Goal: Transaction & Acquisition: Obtain resource

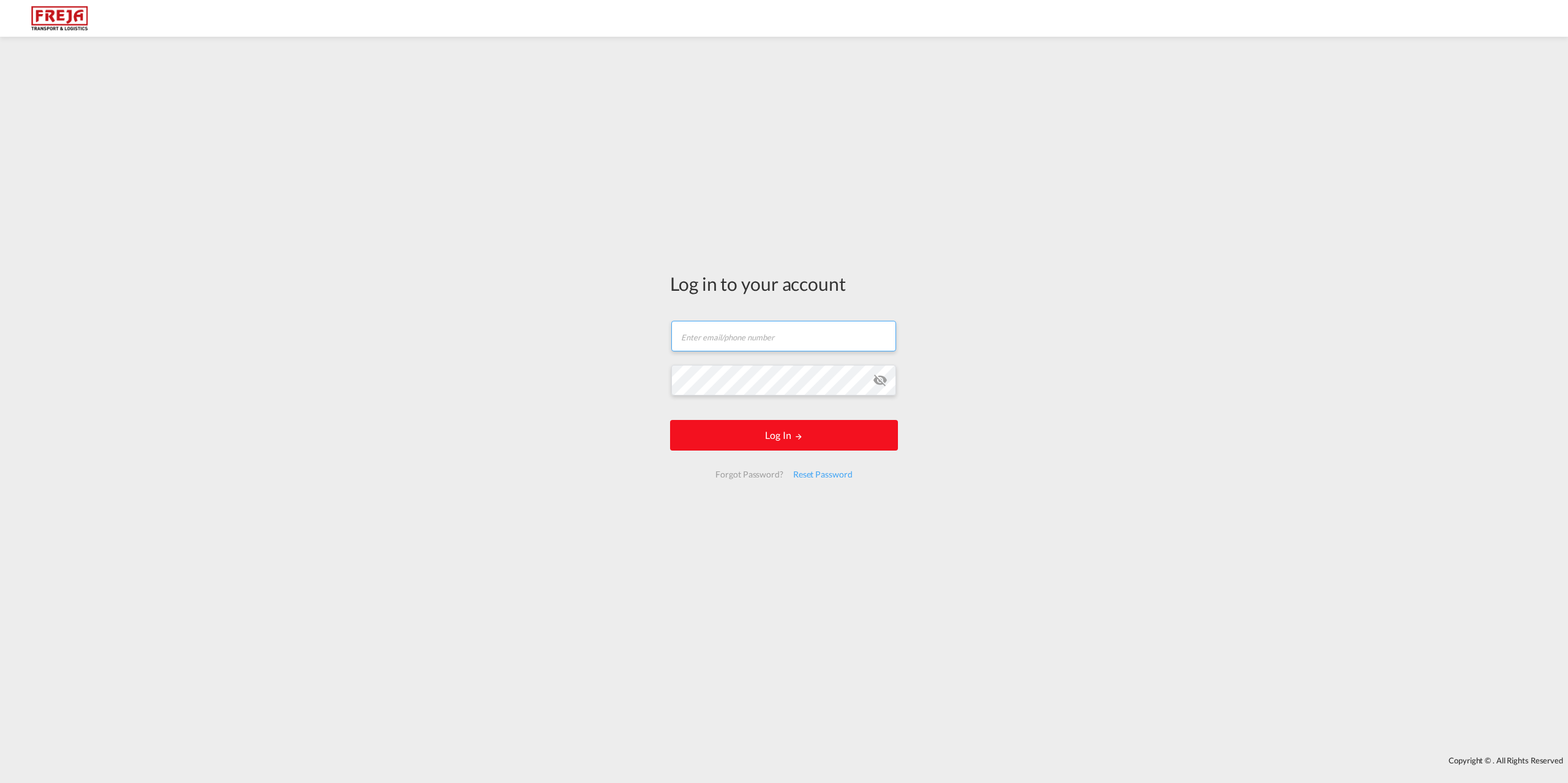
type input "[EMAIL_ADDRESS][DOMAIN_NAME]"
click at [748, 429] on button "Log In" at bounding box center [784, 435] width 228 height 31
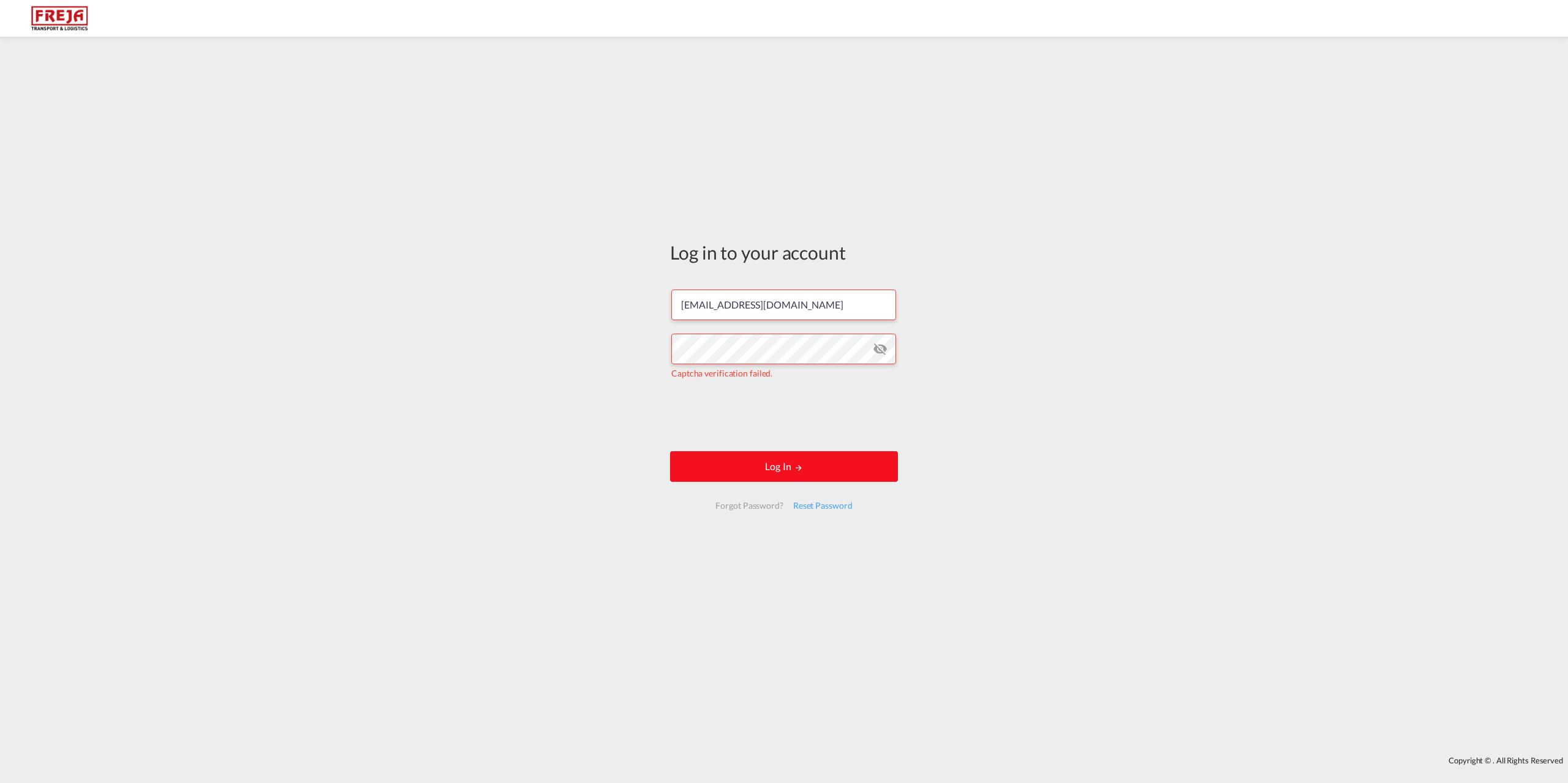
click at [789, 478] on button "Log In" at bounding box center [784, 466] width 228 height 31
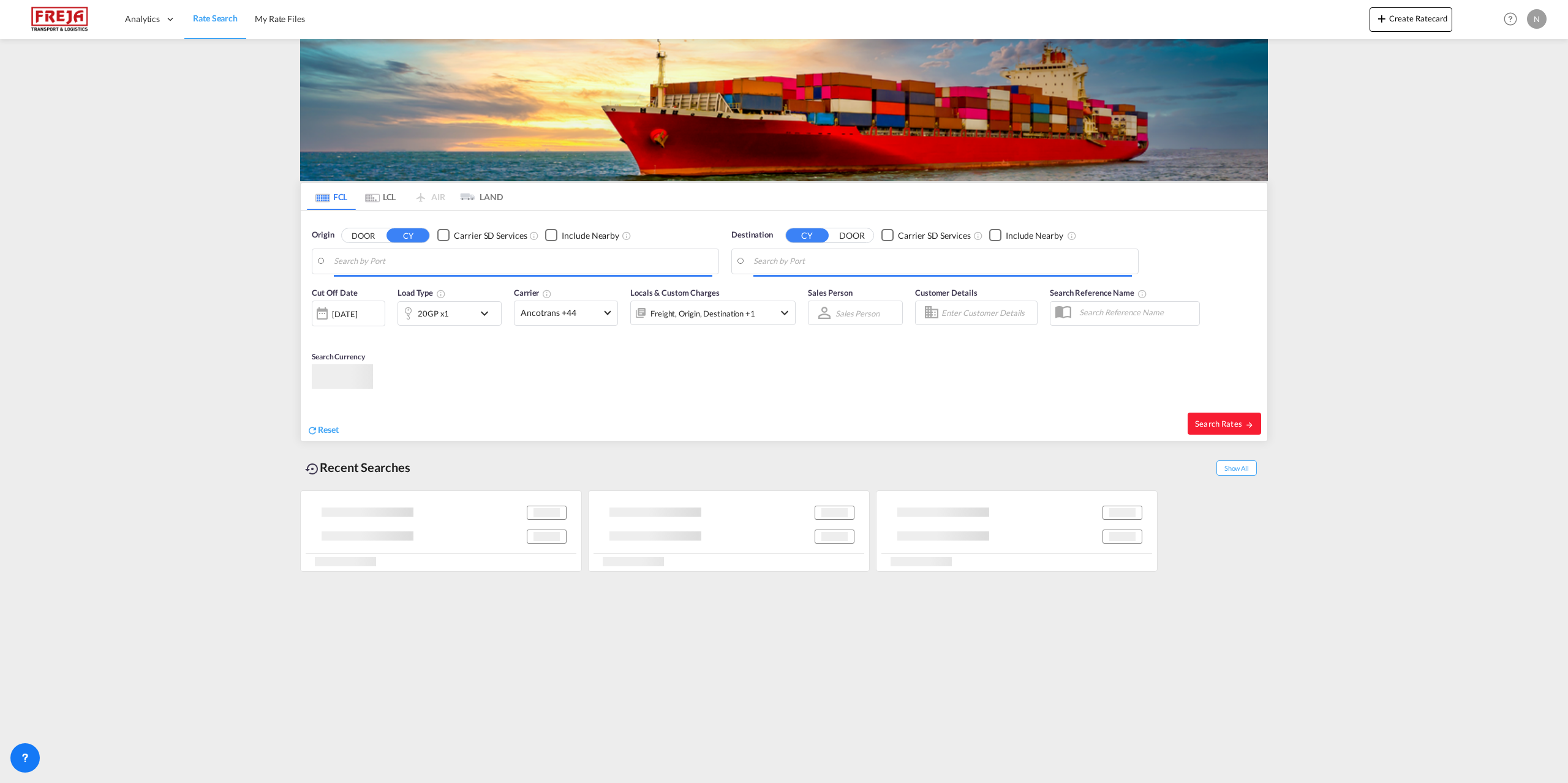
type input "[GEOGRAPHIC_DATA] ([GEOGRAPHIC_DATA]), DKCPH"
type input "Fremantle, AUFRE"
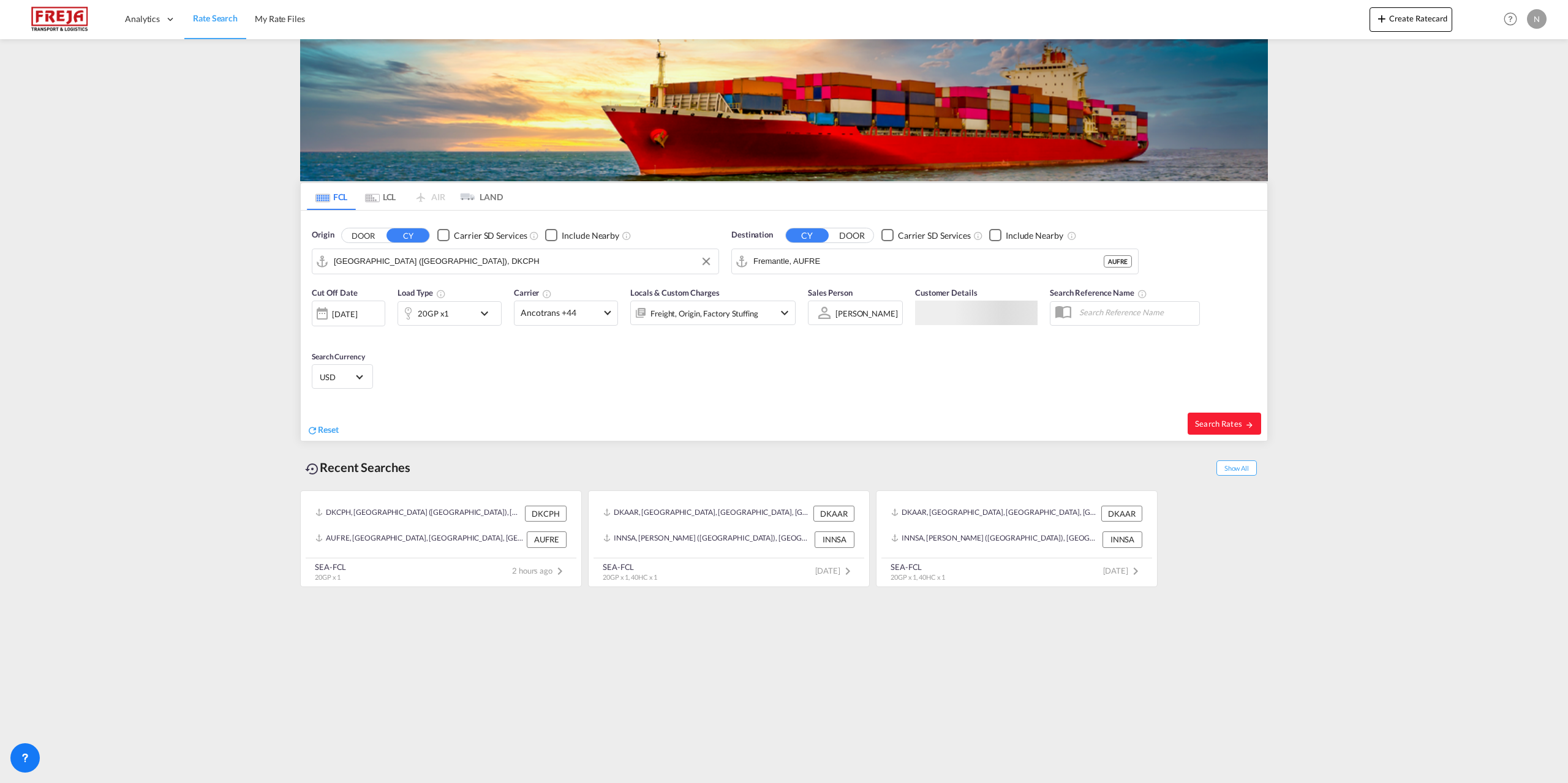
click at [465, 254] on input "[GEOGRAPHIC_DATA] ([GEOGRAPHIC_DATA]), DKCPH" at bounding box center [523, 261] width 379 height 19
click at [436, 282] on div "Aarhus [GEOGRAPHIC_DATA] DKAAR" at bounding box center [428, 296] width 233 height 37
type input "[GEOGRAPHIC_DATA], [GEOGRAPHIC_DATA]"
click at [821, 255] on input "Fremantle, AUFRE" at bounding box center [942, 261] width 379 height 19
click at [815, 291] on div "[GEOGRAPHIC_DATA] , [GEOGRAPHIC_DATA] [GEOGRAPHIC_DATA] USILM" at bounding box center [848, 296] width 233 height 37
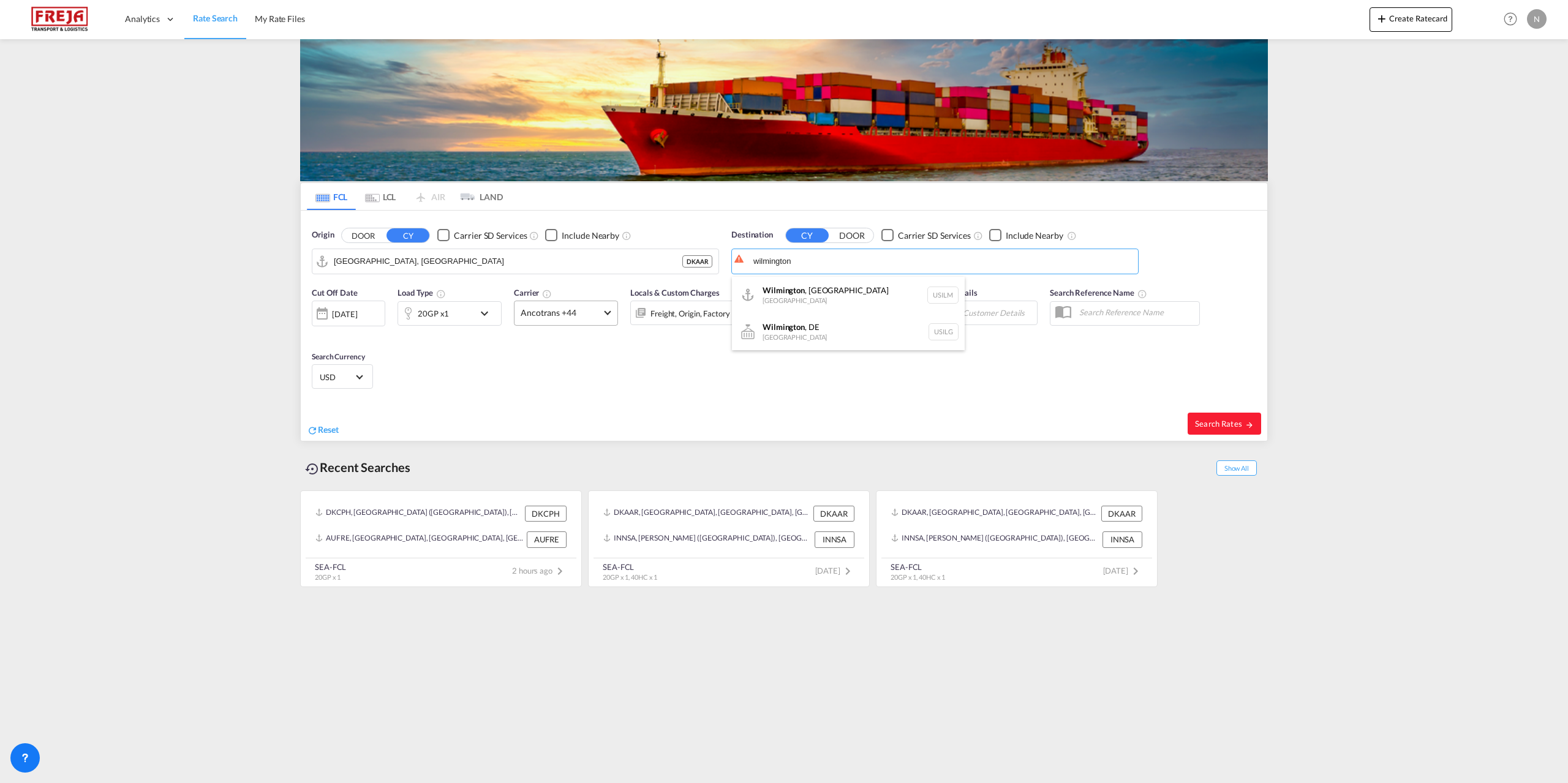
type input "[GEOGRAPHIC_DATA], [GEOGRAPHIC_DATA], USILM"
click at [458, 314] on div "20GP x1" at bounding box center [436, 313] width 76 height 25
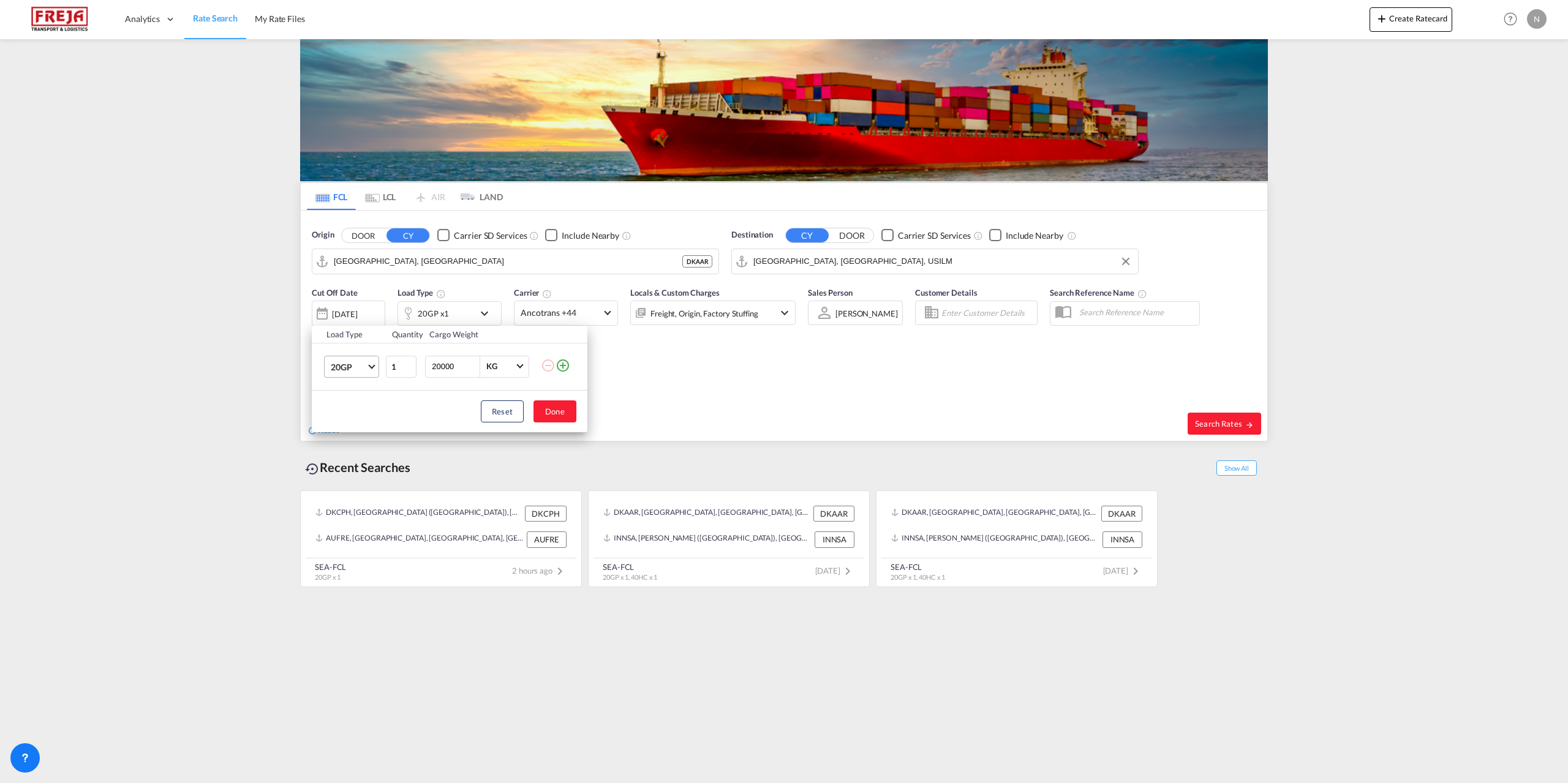
click at [346, 370] on span "20GP" at bounding box center [348, 368] width 36 height 12
click at [364, 422] on md-option "40HC" at bounding box center [362, 425] width 83 height 29
click at [549, 414] on button "Done" at bounding box center [555, 411] width 43 height 22
click at [586, 322] on md-select-value "Ancotrans +44" at bounding box center [566, 313] width 103 height 24
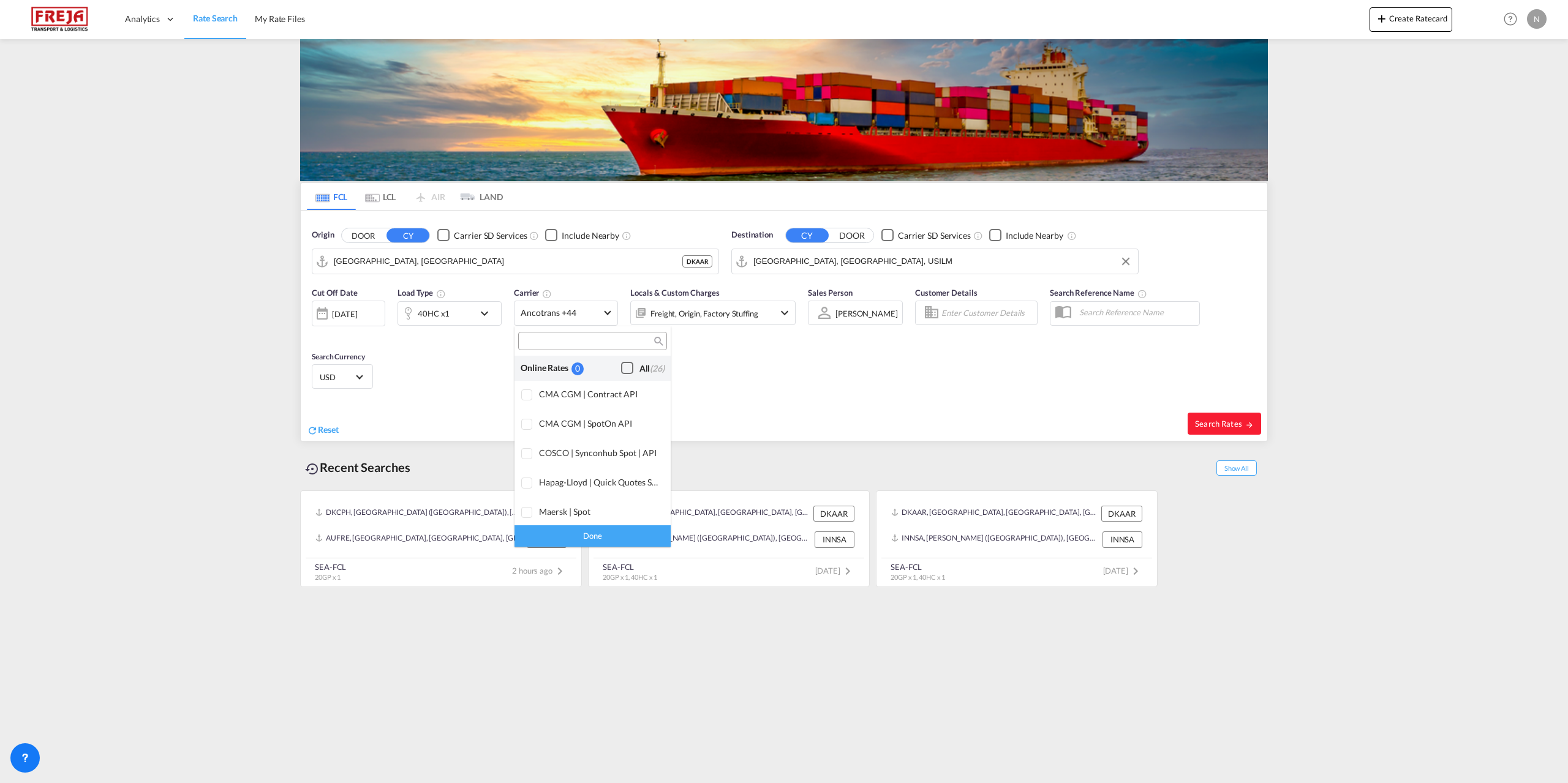
click at [639, 368] on div "All (26)" at bounding box center [652, 369] width 25 height 12
click at [625, 531] on div "Done" at bounding box center [593, 535] width 156 height 21
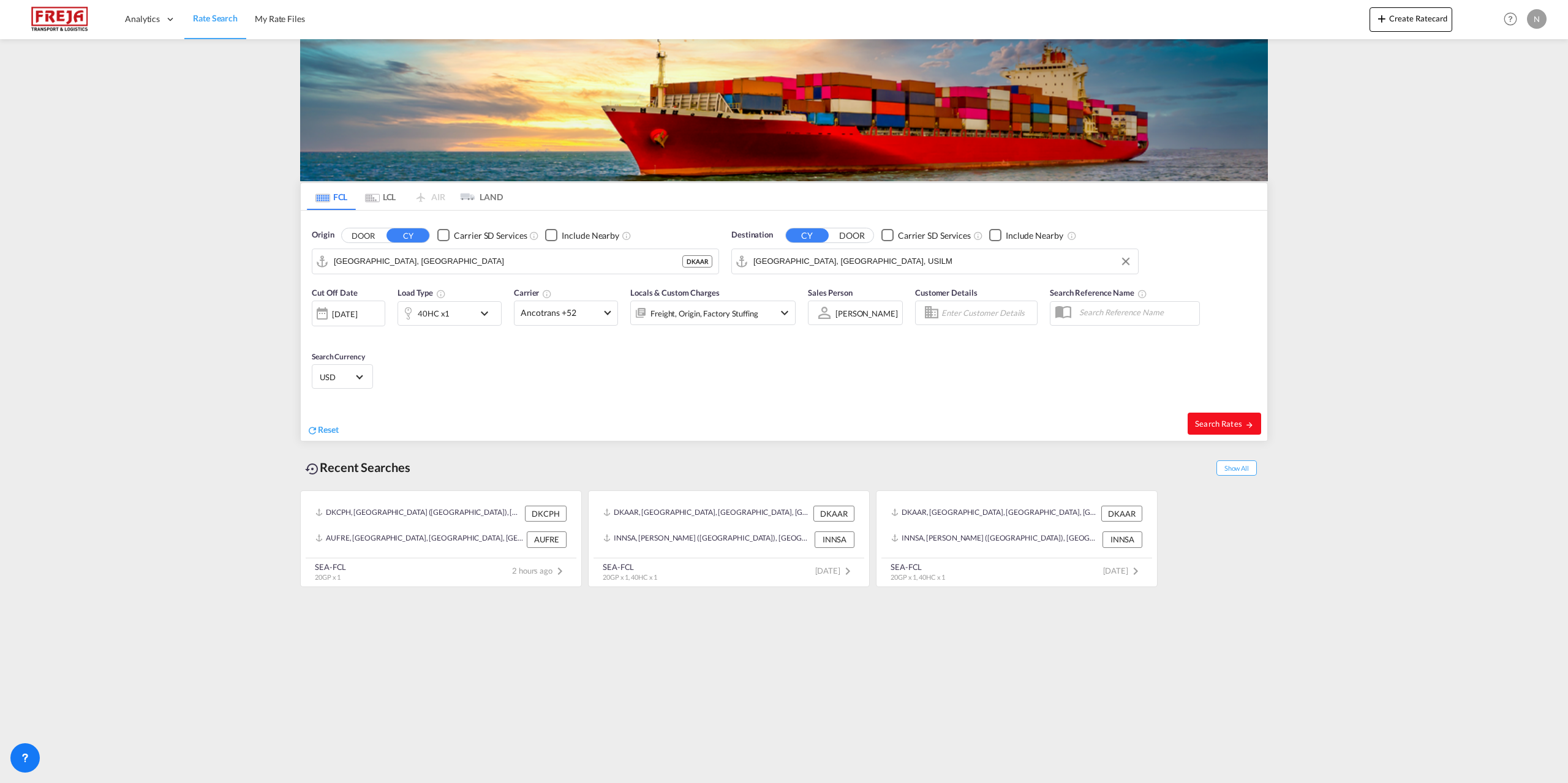
click at [1208, 429] on button "Search Rates" at bounding box center [1224, 424] width 73 height 22
type input "DKAAR to USILM / [DATE]"
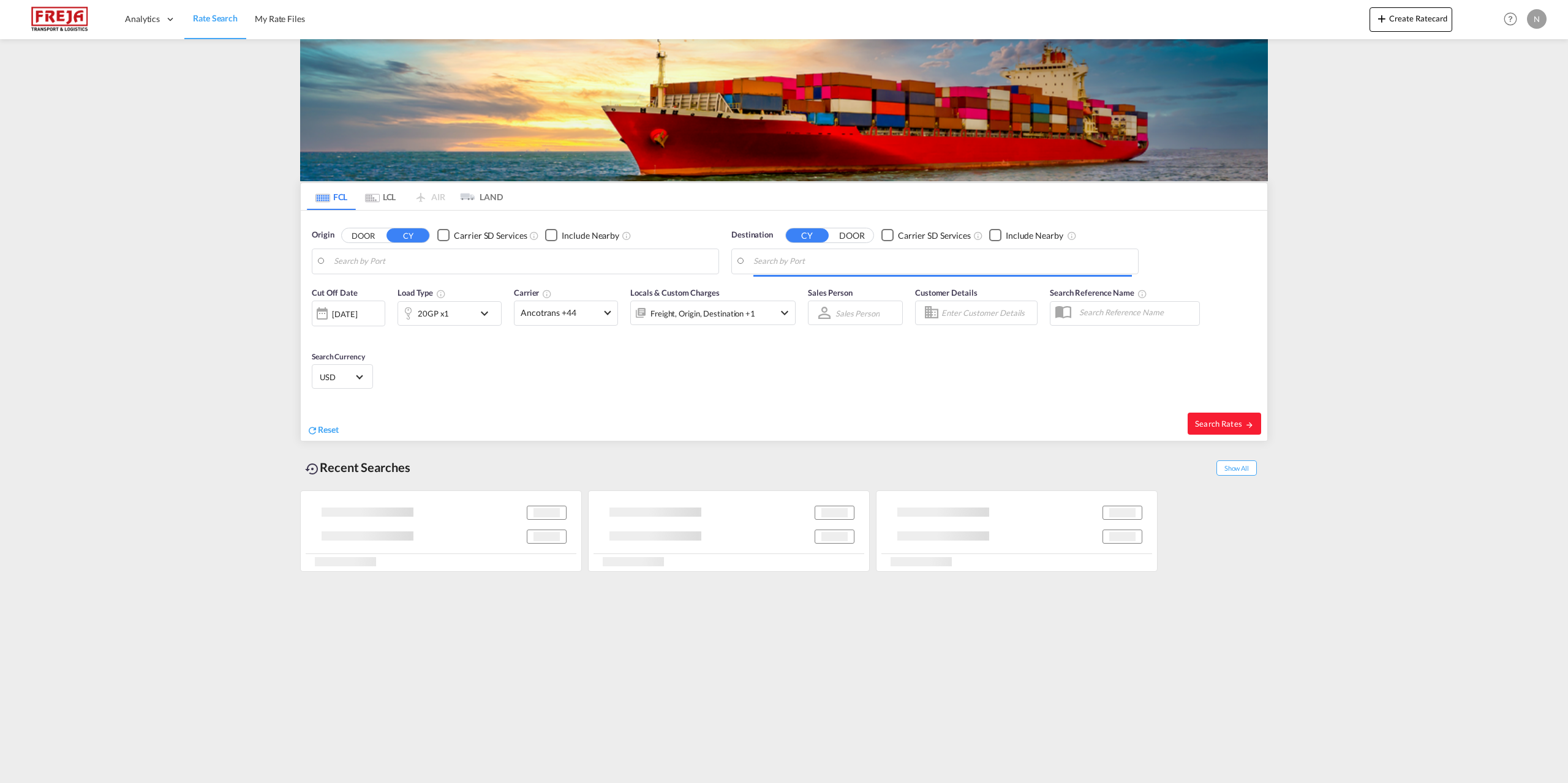
type input "[GEOGRAPHIC_DATA], [GEOGRAPHIC_DATA]"
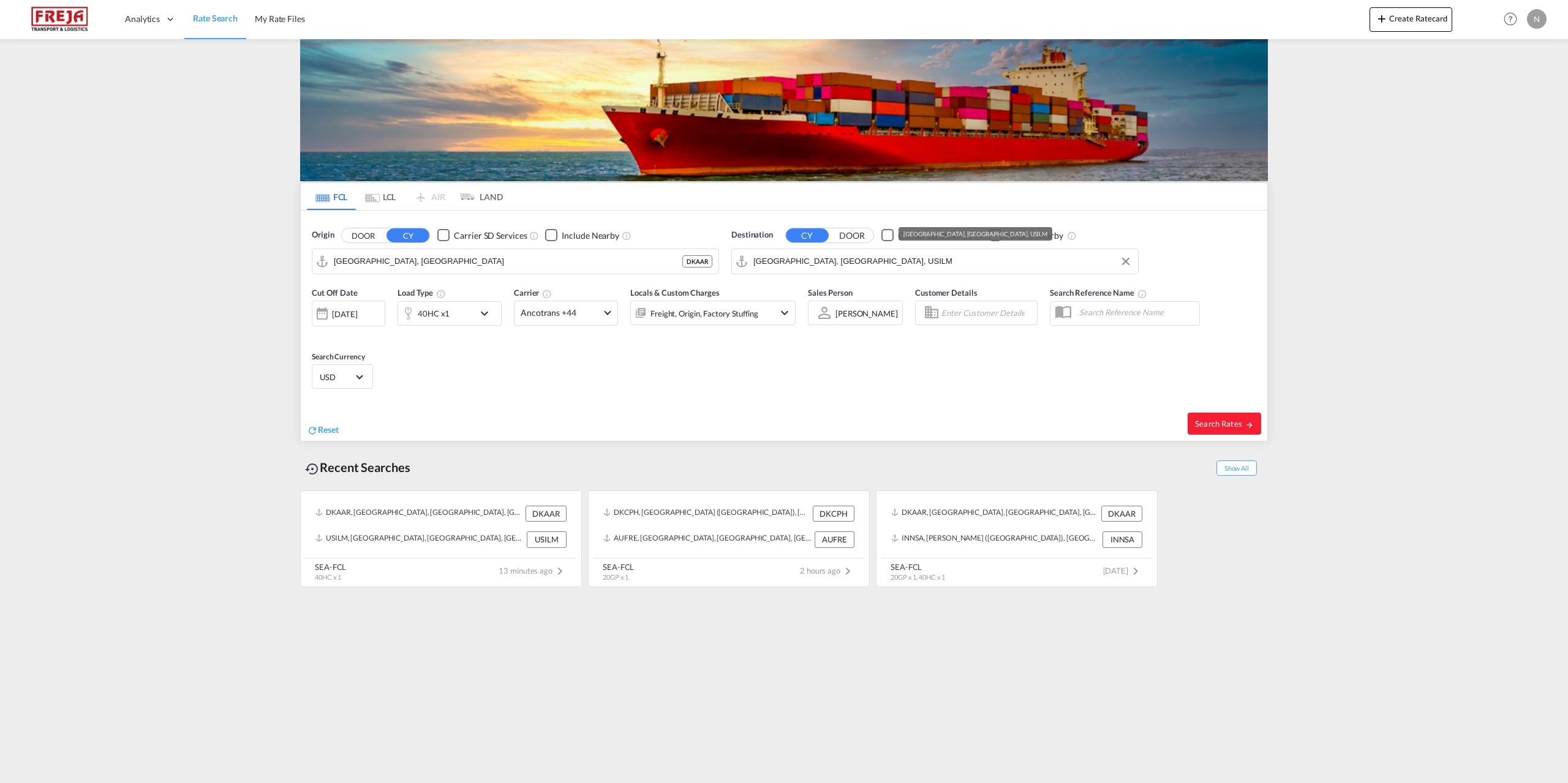
click at [844, 268] on input "[GEOGRAPHIC_DATA], [GEOGRAPHIC_DATA], USILM" at bounding box center [942, 261] width 379 height 19
click at [843, 287] on div "Houston , TX United States USHOU" at bounding box center [848, 299] width 233 height 44
type input "Houston, TX, USHOU"
click at [608, 319] on md-select-value "Ancotrans +44" at bounding box center [566, 313] width 103 height 24
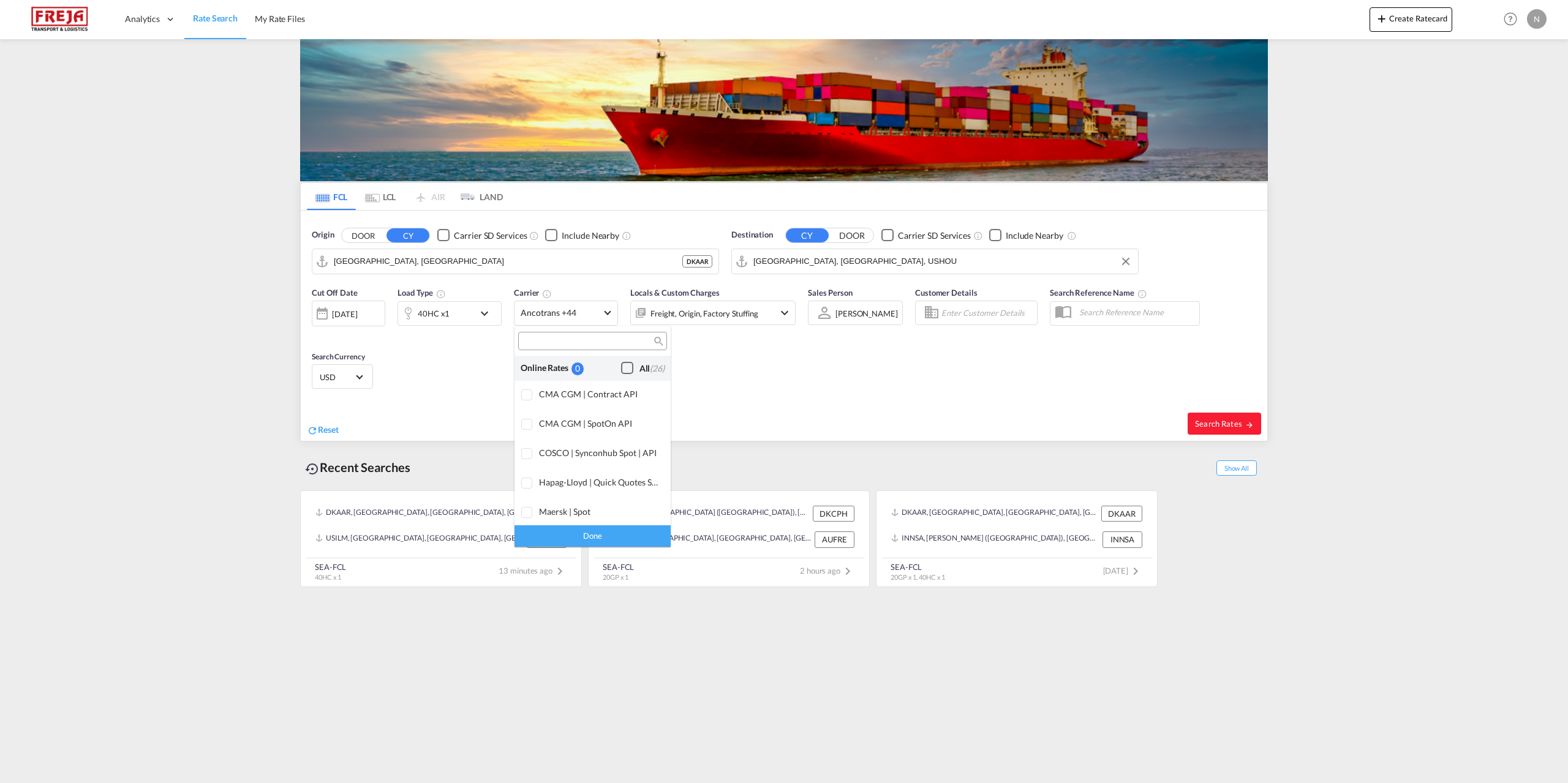
click at [621, 370] on div "Checkbox No Ink" at bounding box center [627, 368] width 12 height 12
click at [614, 540] on div "Done" at bounding box center [593, 535] width 156 height 21
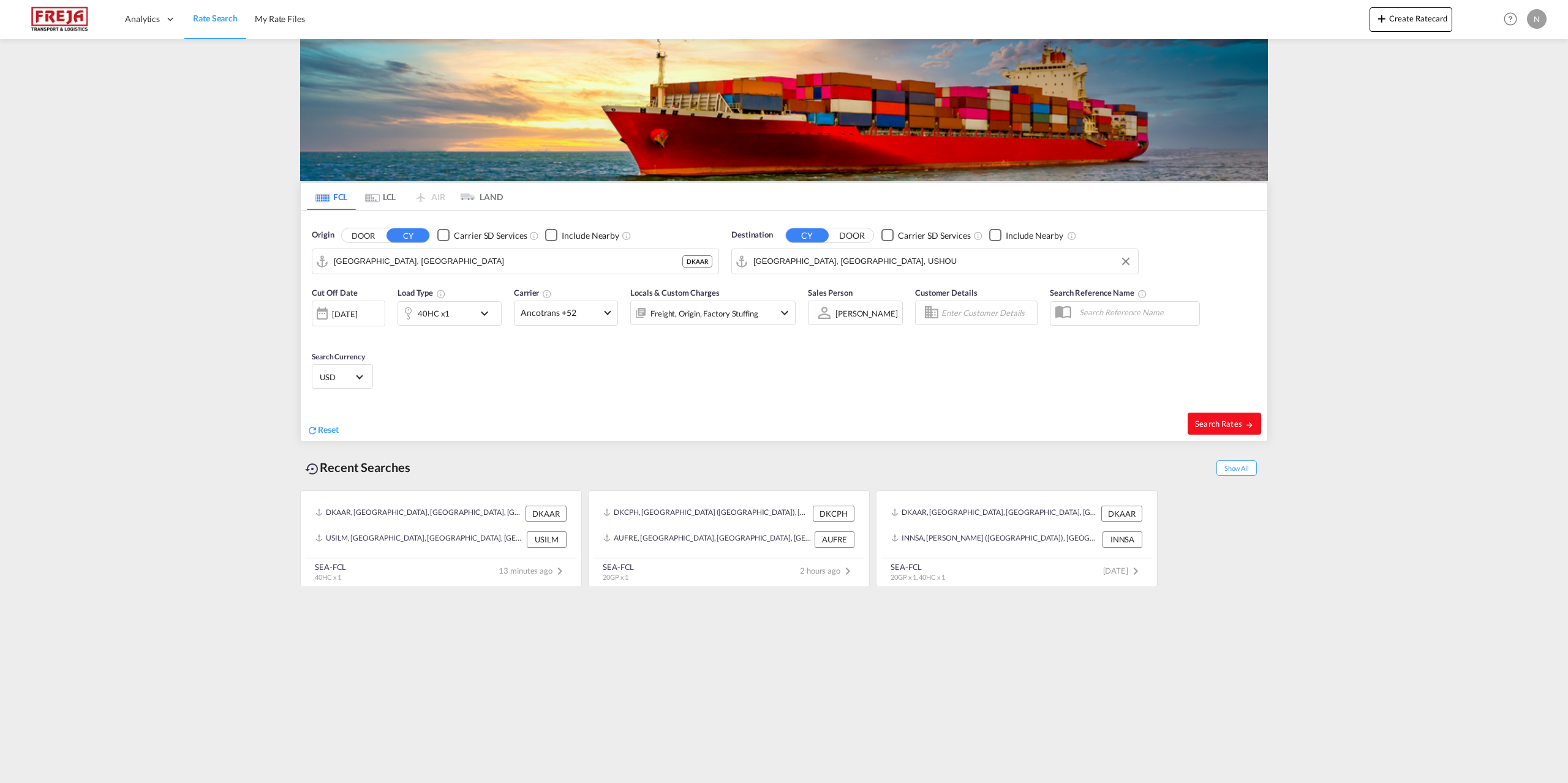
click at [1213, 424] on span "Search Rates" at bounding box center [1224, 424] width 59 height 10
type input "DKAAR to USHOU / 13 Oct 2025"
